Goal: Information Seeking & Learning: Learn about a topic

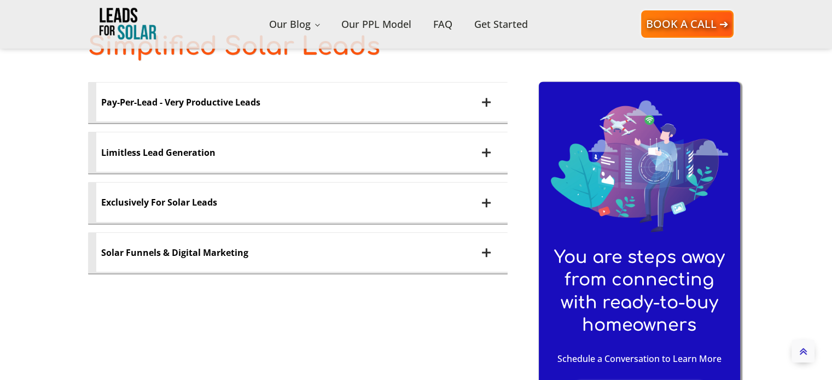
scroll to position [2683, 0]
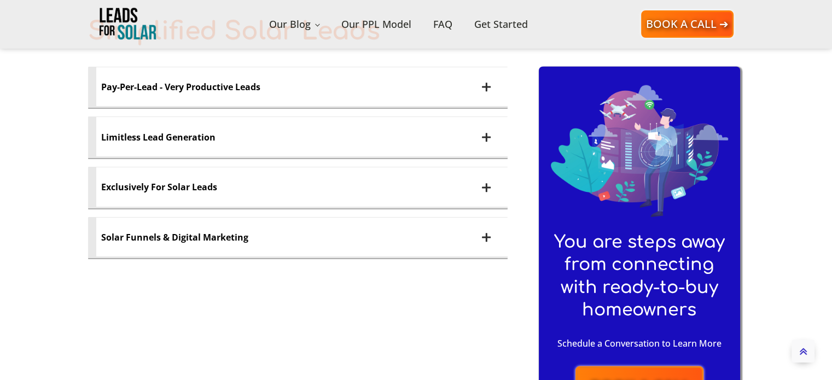
click at [387, 87] on div "Pay-Per-Lead - Very Productive Leads" at bounding box center [291, 87] width 381 height 15
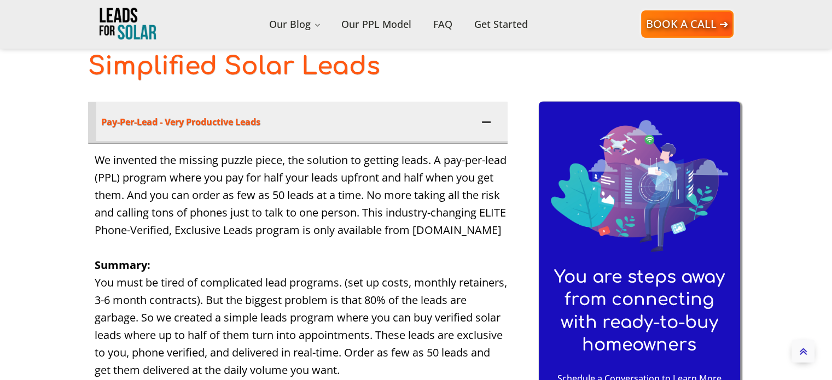
scroll to position [2618, 0]
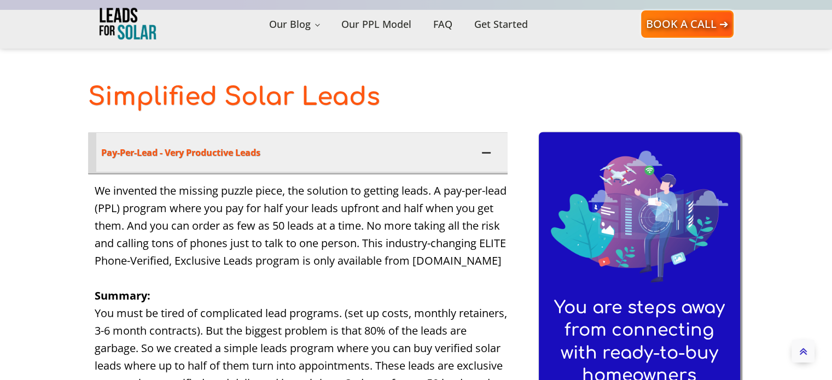
click at [420, 151] on div "Pay-Per-Lead - Very Productive Leads" at bounding box center [291, 152] width 381 height 15
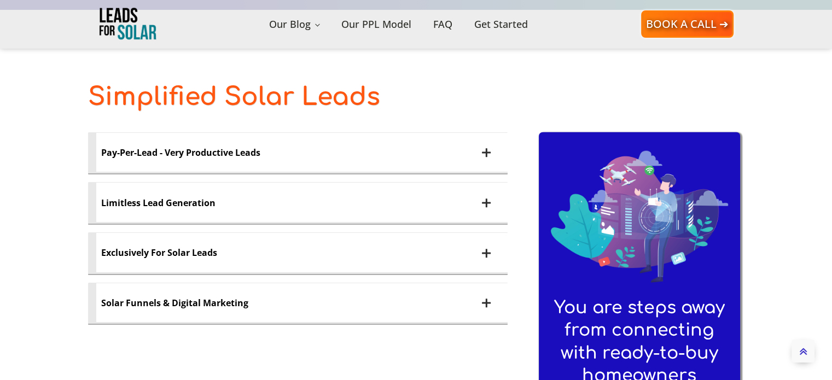
click at [273, 198] on div "Limitless Lead Generation" at bounding box center [291, 203] width 381 height 15
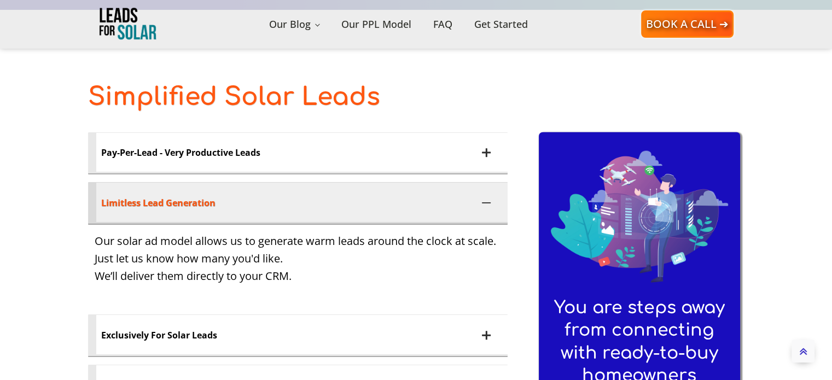
click at [231, 200] on div "Limitless Lead Generation" at bounding box center [291, 203] width 381 height 15
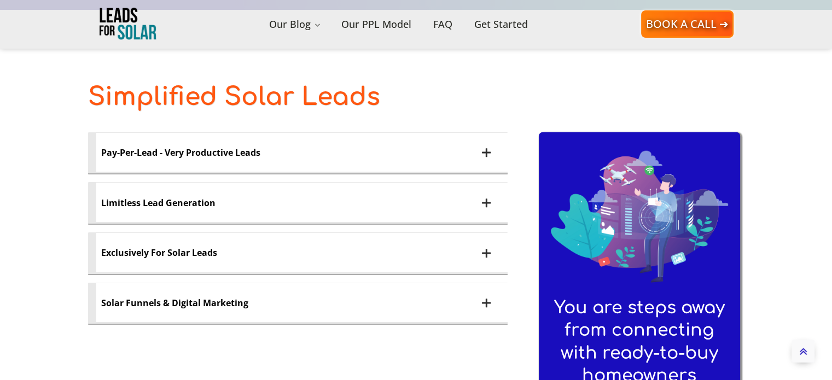
click at [223, 249] on div "Exclusively For Solar Leads" at bounding box center [291, 252] width 381 height 15
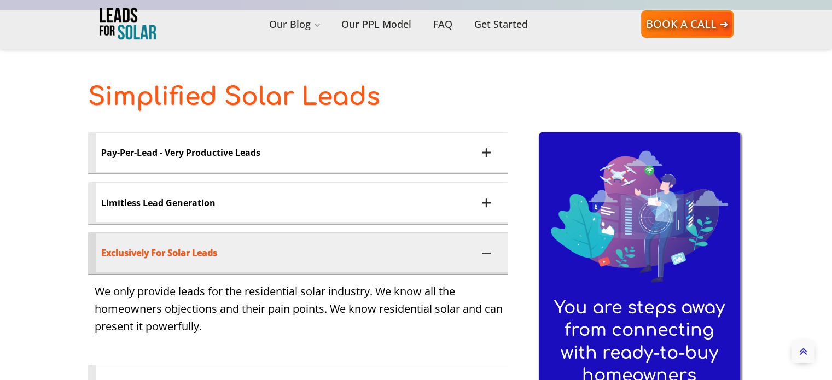
click at [223, 249] on div "Exclusively For Solar Leads" at bounding box center [291, 252] width 381 height 15
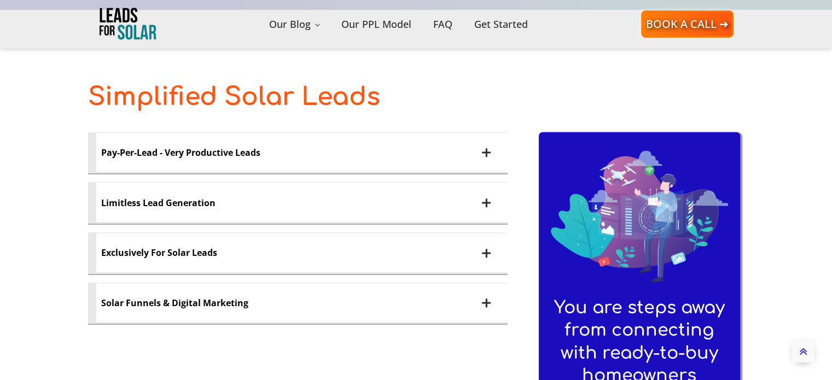
click at [210, 297] on b "Solar Funnels & Digital Marketing" at bounding box center [174, 303] width 147 height 12
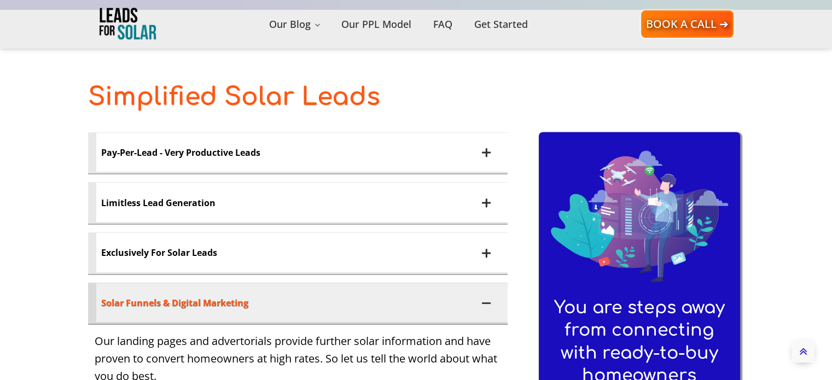
click at [210, 297] on b "Solar Funnels & Digital Marketing" at bounding box center [174, 303] width 147 height 12
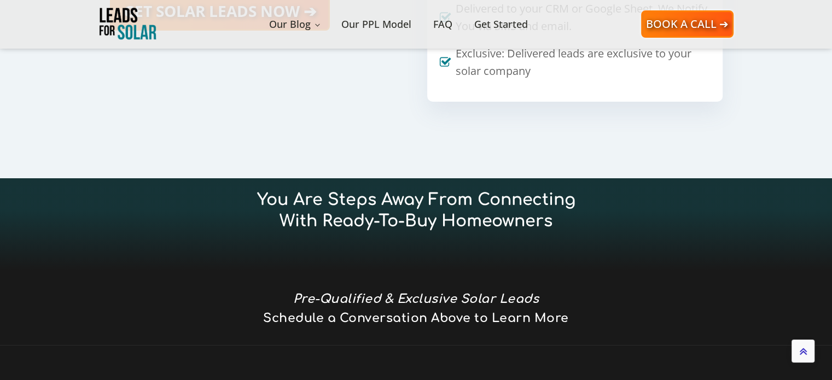
scroll to position [3147, 0]
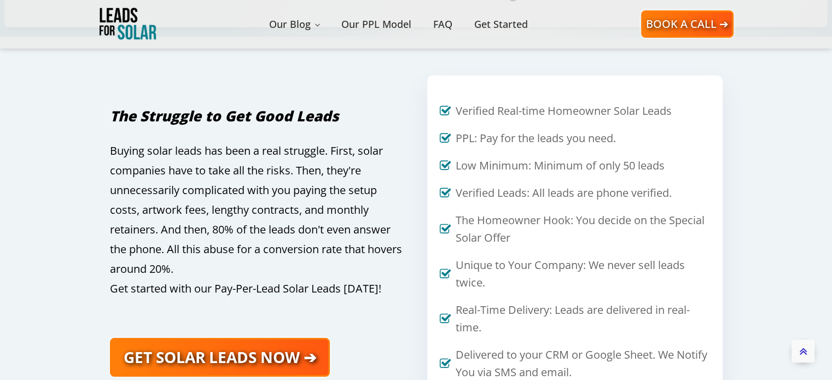
drag, startPoint x: 305, startPoint y: 350, endPoint x: 312, endPoint y: 342, distance: 11.2
click at [305, 350] on link "GET SOLAR LEADS NOW ➔" at bounding box center [220, 357] width 220 height 39
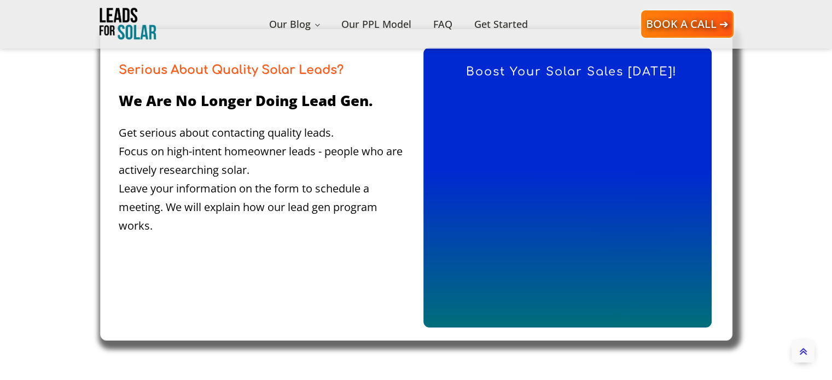
scroll to position [573, 0]
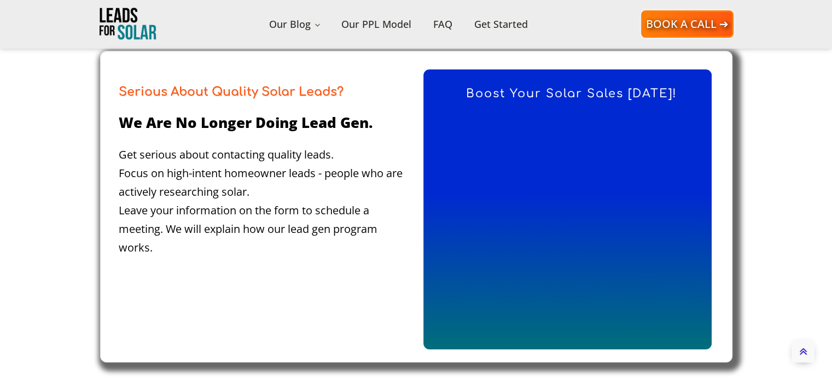
drag, startPoint x: 827, startPoint y: 84, endPoint x: 827, endPoint y: 51, distance: 32.8
click at [827, 51] on section "Serious About Quality Solar Leads? We are no longer doing lead gen. Get serious…" at bounding box center [416, 249] width 832 height 484
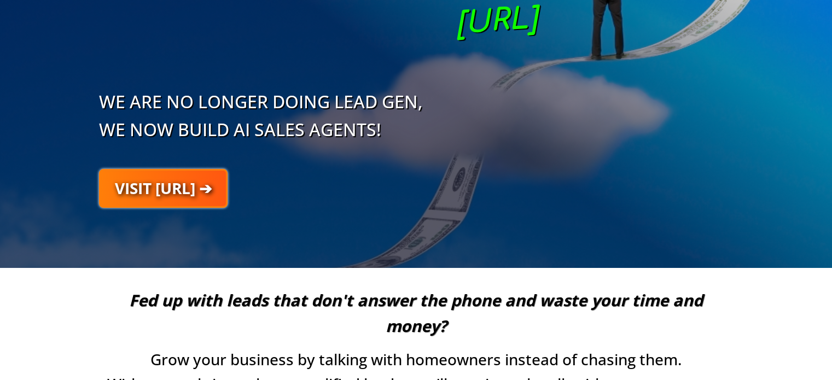
scroll to position [0, 0]
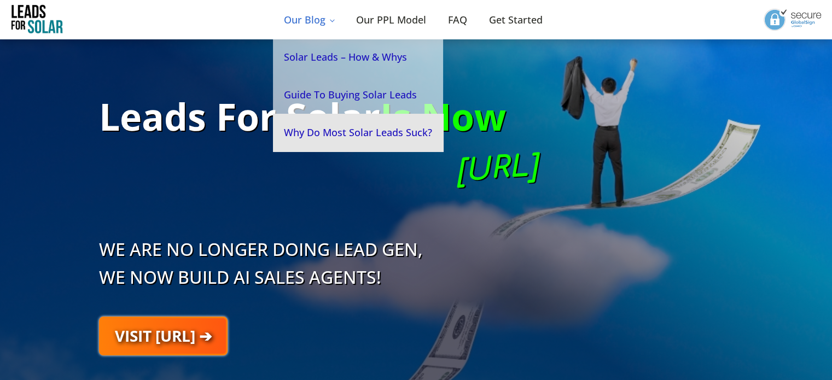
click at [358, 128] on link "Why Do Most Solar Leads Suck?" at bounding box center [358, 133] width 170 height 38
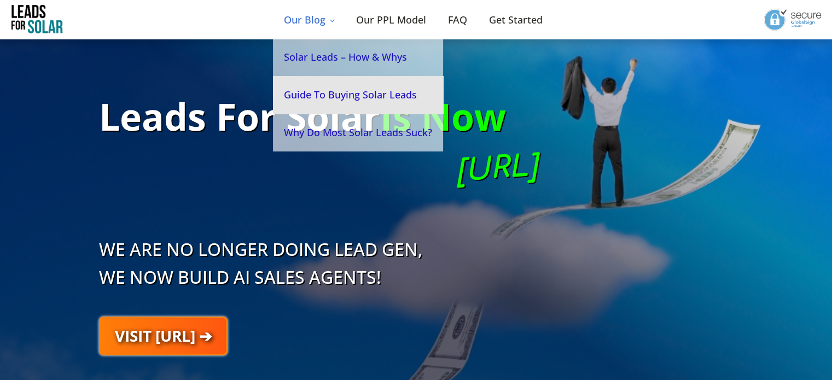
click at [330, 97] on link "Guide To Buying Solar Leads" at bounding box center [358, 95] width 170 height 38
